Goal: Check status: Check status

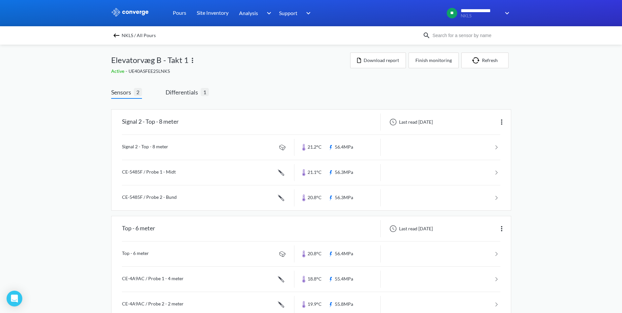
click at [118, 36] on img at bounding box center [116, 35] width 8 height 8
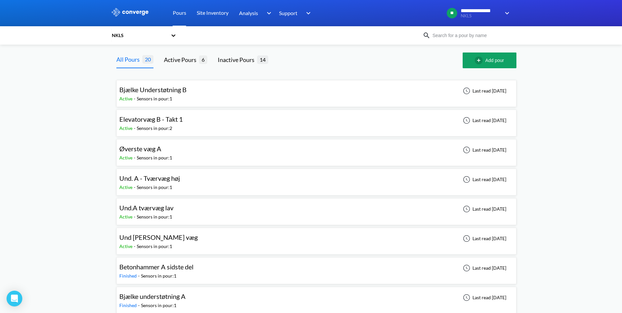
click at [223, 93] on div "Bjælke Understøtning B Active - Sensors in pour: 1 Last read [DATE]" at bounding box center [316, 93] width 394 height 21
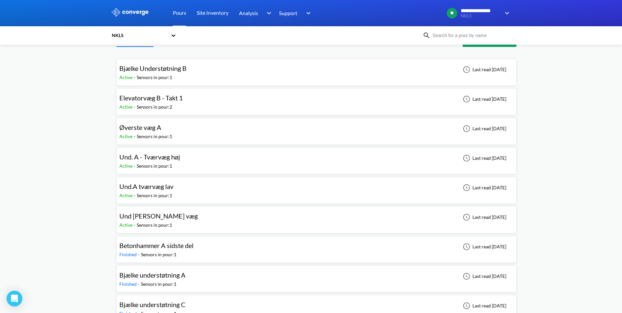
scroll to position [33, 0]
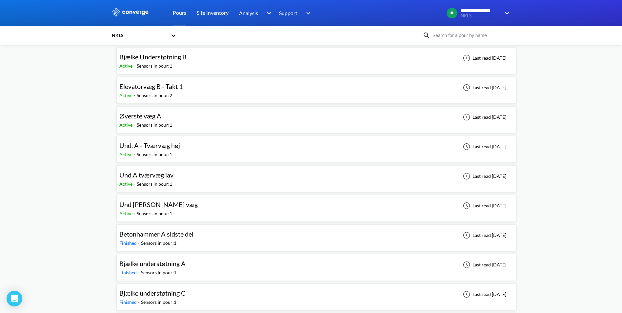
click at [212, 89] on div "Elevatorvæg B - Takt 1 Active - Sensors in pour: 2 Last read [DATE]" at bounding box center [316, 90] width 394 height 21
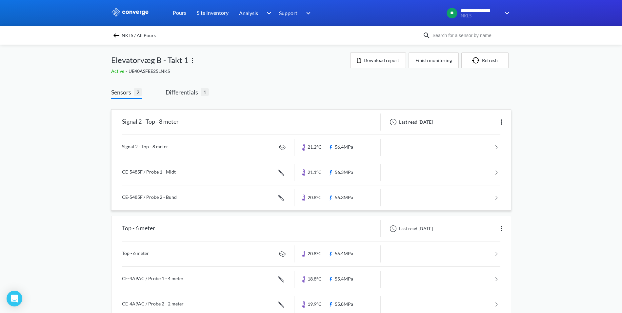
click at [190, 145] on link at bounding box center [311, 147] width 378 height 25
click at [433, 62] on button "Finish monitoring" at bounding box center [433, 60] width 50 height 16
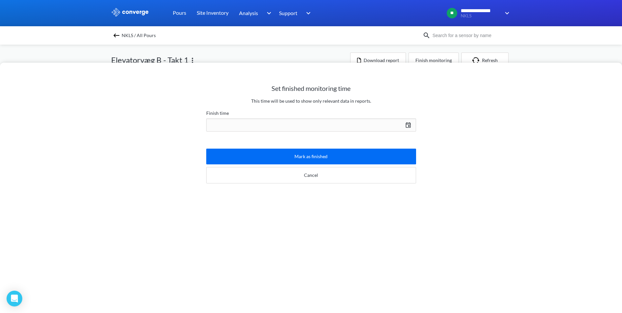
click at [226, 123] on div "[DATE] Press the down arrow key to interact with the calendar and select a date…" at bounding box center [311, 125] width 210 height 16
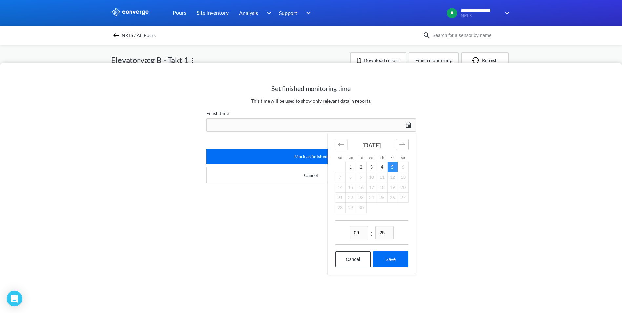
click at [401, 144] on icon "Move forward to switch to the next month." at bounding box center [402, 144] width 6 height 3
click at [338, 143] on icon "Move backward to switch to the previous month." at bounding box center [341, 144] width 6 height 6
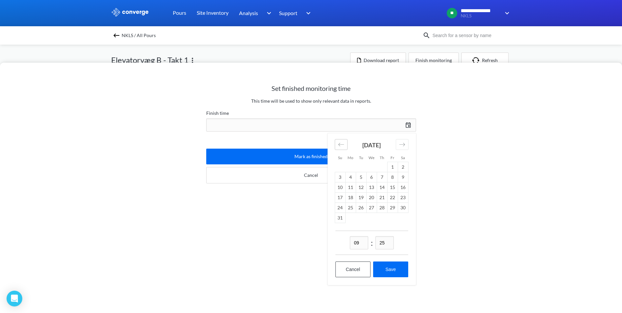
click at [338, 143] on icon "Move backward to switch to the previous month." at bounding box center [341, 144] width 6 height 6
click at [343, 177] on td "6" at bounding box center [340, 177] width 10 height 10
click at [392, 261] on button "Save" at bounding box center [390, 259] width 35 height 16
type input "09:25[DATE]"
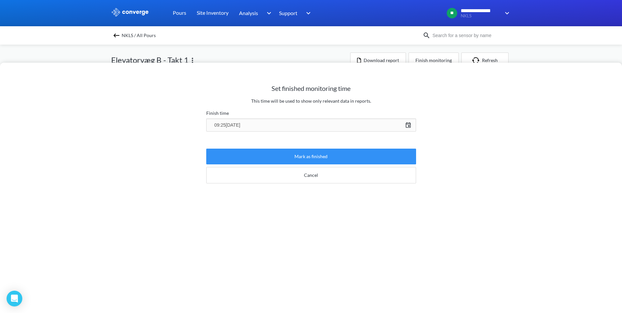
click at [324, 155] on button "Mark as finished" at bounding box center [311, 156] width 210 height 16
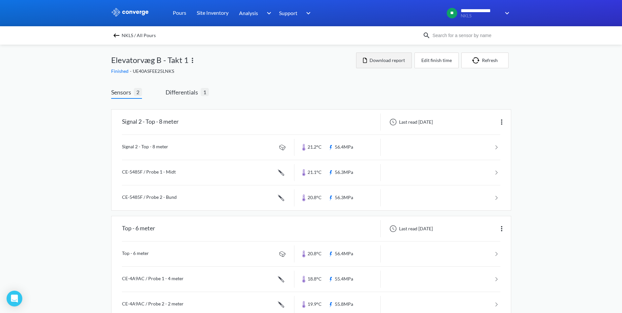
click at [383, 63] on button "Download report" at bounding box center [384, 60] width 56 height 16
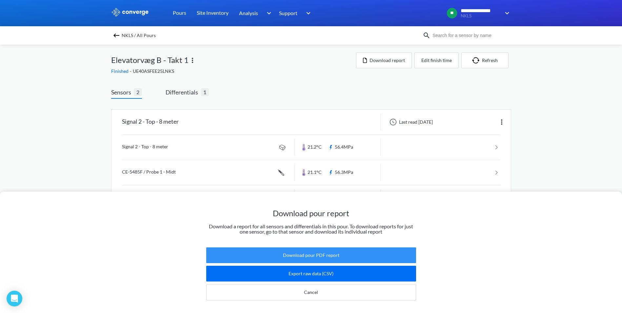
click at [319, 251] on button "Download pour PDF report" at bounding box center [311, 255] width 210 height 16
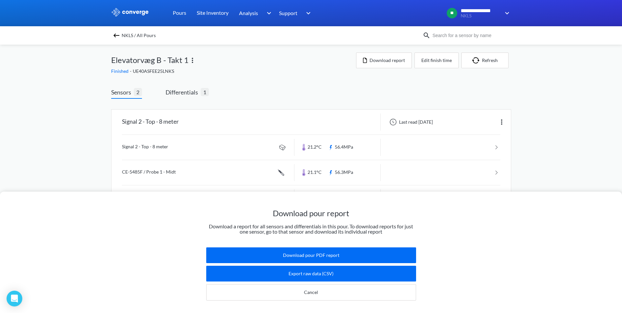
click at [118, 37] on img at bounding box center [116, 35] width 8 height 8
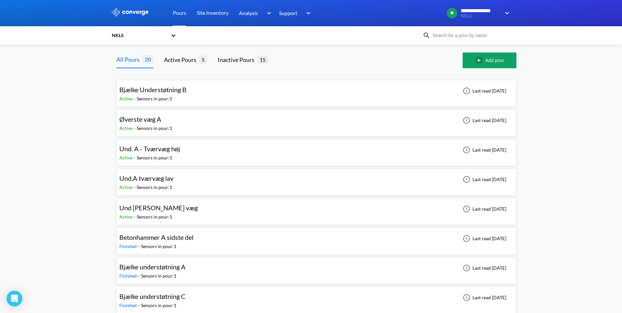
click at [199, 124] on div "Øverste væg A Active - Sensors in pour: 1 Last read [DATE]" at bounding box center [316, 122] width 394 height 21
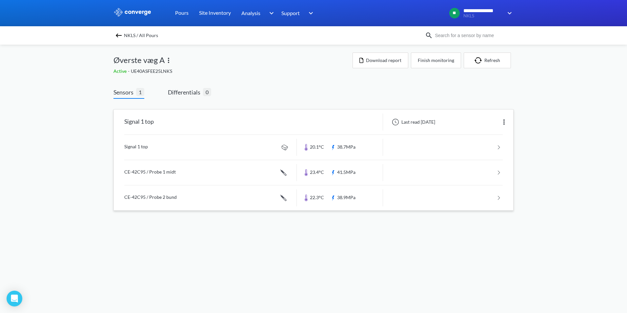
click at [194, 144] on link at bounding box center [313, 147] width 378 height 25
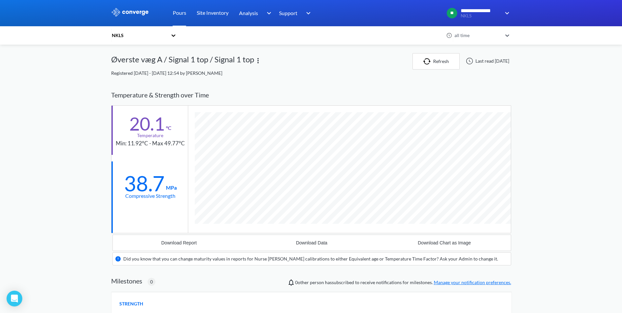
scroll to position [407, 400]
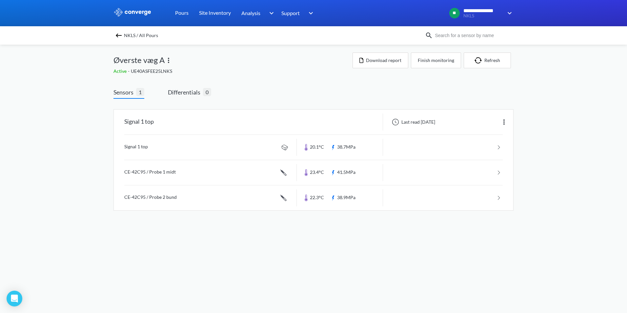
click at [117, 34] on img at bounding box center [119, 35] width 8 height 8
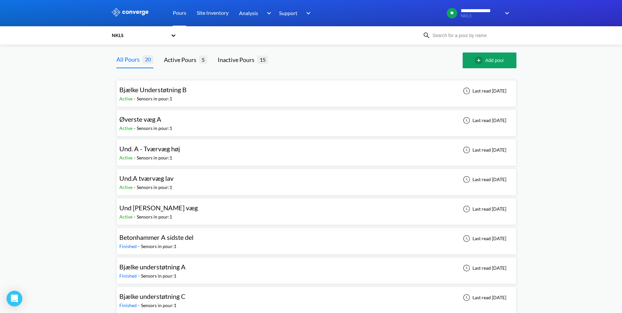
click at [204, 209] on div "Und [PERSON_NAME] væg Active - Sensors in pour: 1 Last read [DATE]" at bounding box center [316, 211] width 394 height 21
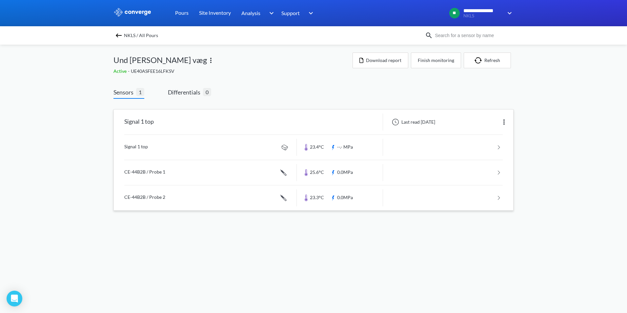
click at [199, 146] on link at bounding box center [313, 147] width 378 height 25
click at [248, 147] on link at bounding box center [313, 147] width 378 height 25
click at [120, 37] on img at bounding box center [119, 35] width 8 height 8
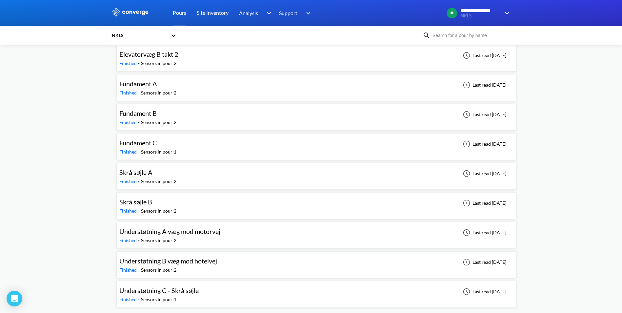
scroll to position [327, 0]
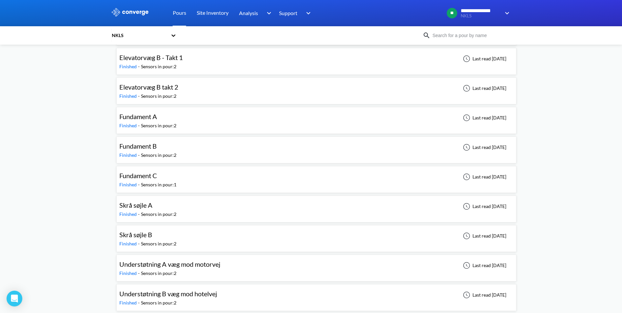
click at [208, 63] on div "Elevatorvæg B - Takt 1 Finished - Sensors in pour: 2 Last read [DATE]" at bounding box center [316, 61] width 394 height 21
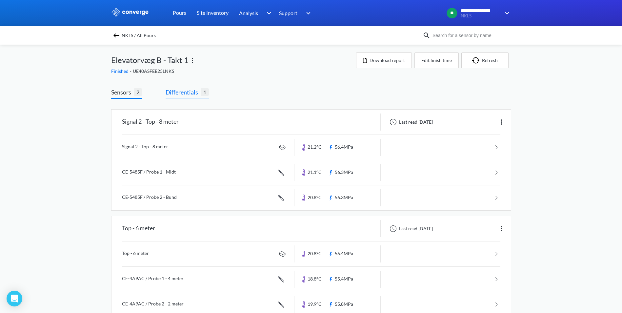
click at [181, 92] on span "Differentials" at bounding box center [183, 92] width 35 height 9
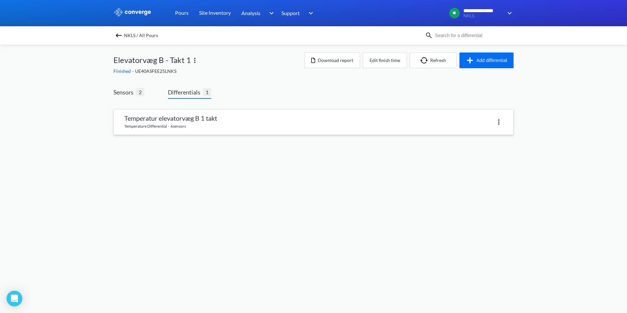
click at [245, 120] on link at bounding box center [313, 121] width 399 height 25
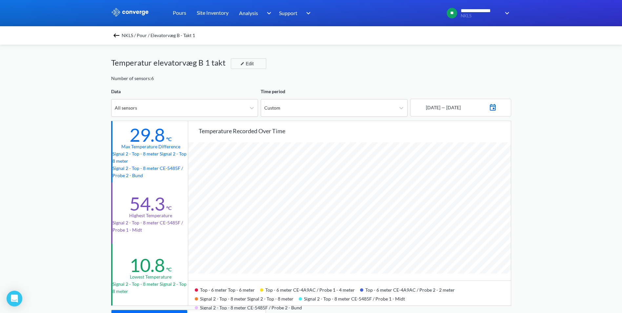
scroll to position [33, 0]
